Goal: Information Seeking & Learning: Learn about a topic

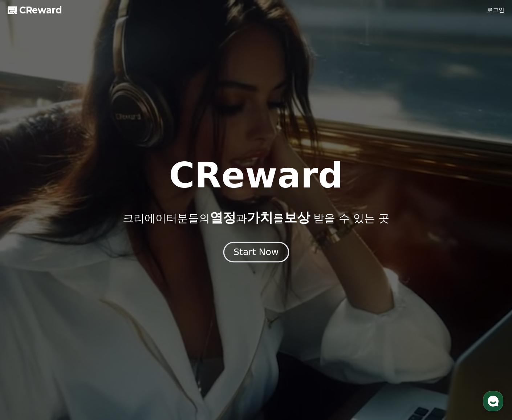
click at [255, 254] on div "Start Now" at bounding box center [255, 252] width 45 height 12
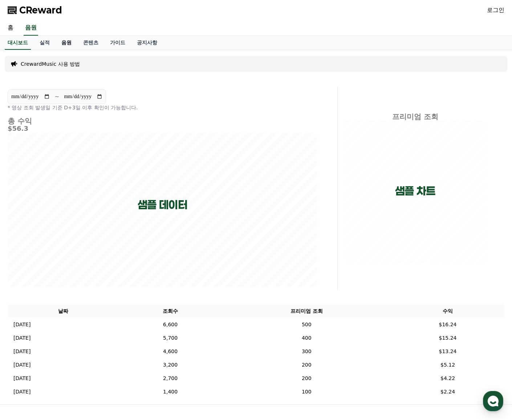
click at [64, 42] on link "음원" at bounding box center [67, 43] width 22 height 14
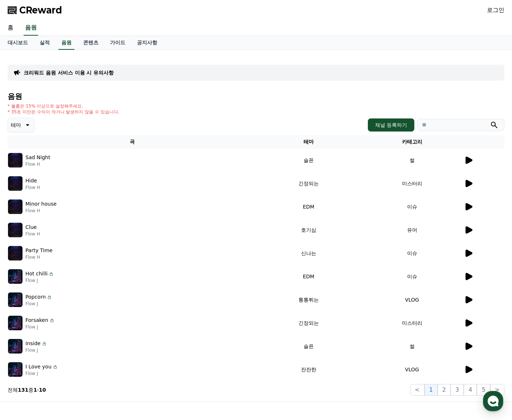
click at [467, 160] on icon at bounding box center [468, 159] width 7 height 7
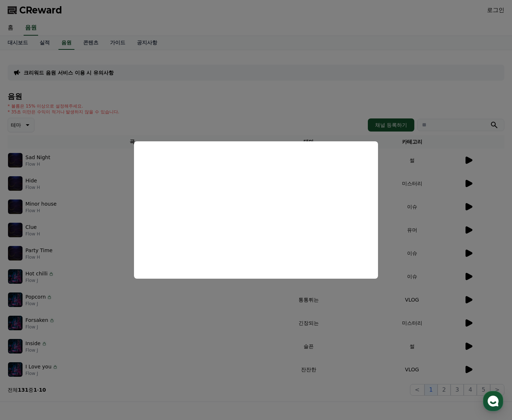
click at [303, 101] on button "close modal" at bounding box center [256, 210] width 512 height 420
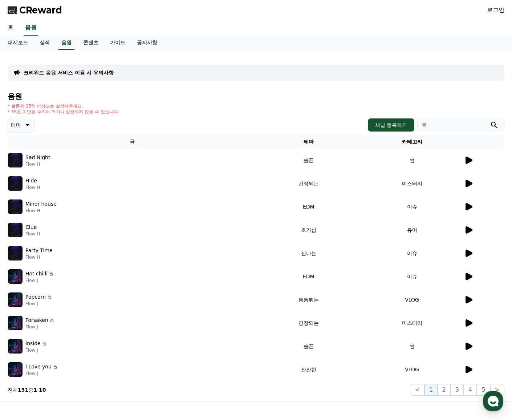
click at [471, 180] on icon at bounding box center [468, 183] width 9 height 9
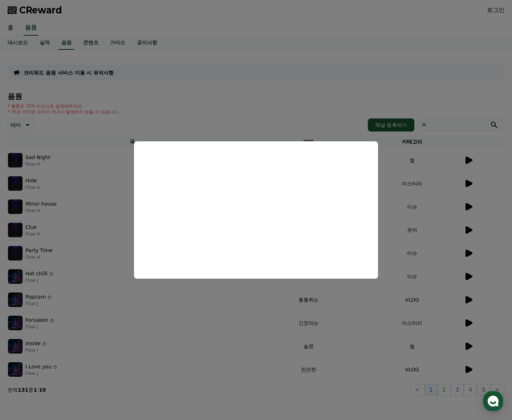
click at [257, 94] on button "close modal" at bounding box center [256, 210] width 512 height 420
